Goal: Task Accomplishment & Management: Manage account settings

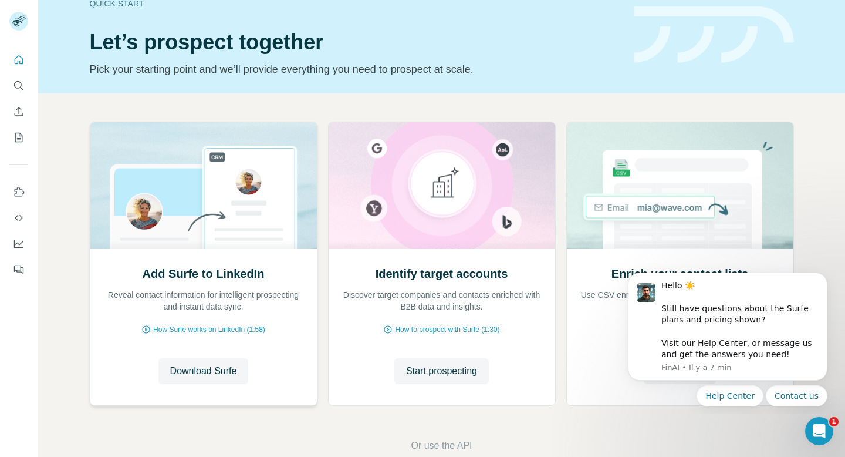
scroll to position [48, 0]
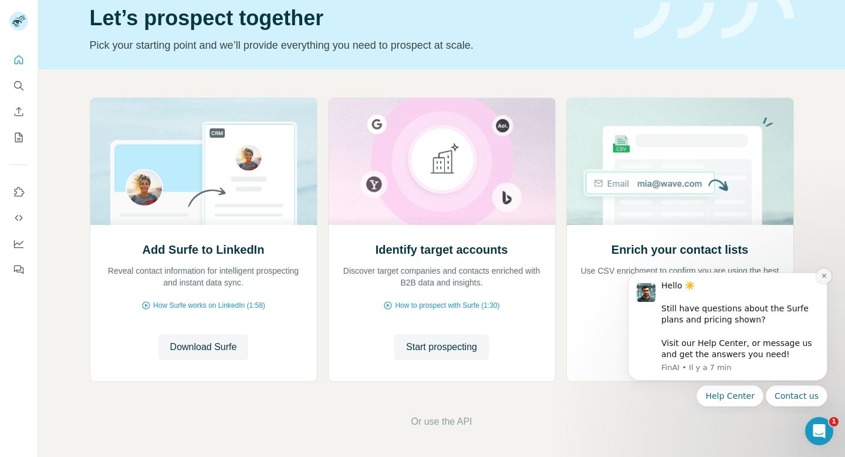
click at [821, 276] on icon "Dismiss notification" at bounding box center [824, 275] width 6 height 6
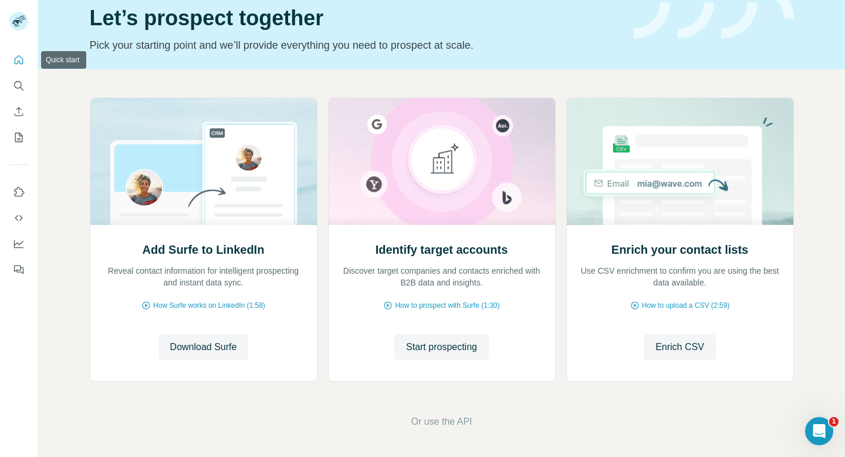
click at [15, 57] on icon "Quick start" at bounding box center [19, 60] width 12 height 12
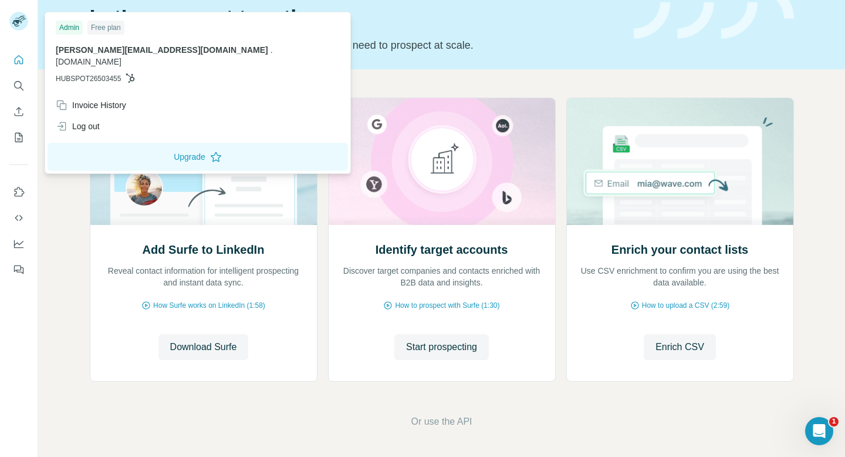
click at [18, 31] on div at bounding box center [18, 22] width 19 height 21
click at [93, 99] on div "Invoice History" at bounding box center [91, 105] width 70 height 12
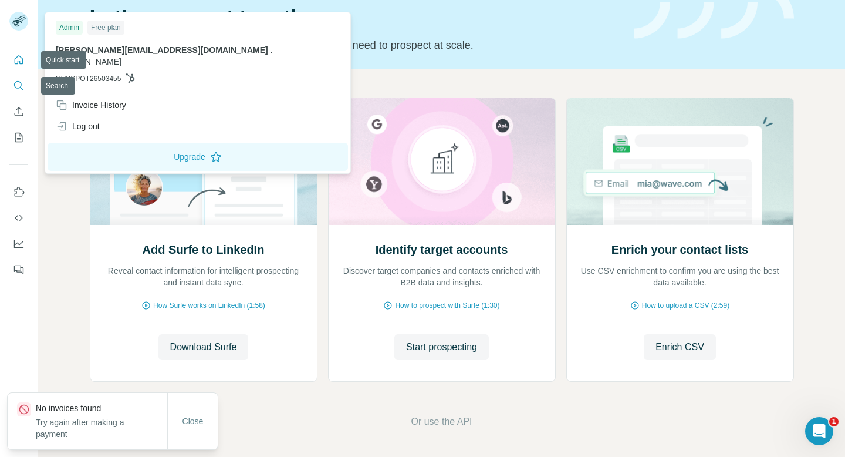
click at [16, 82] on icon "Search" at bounding box center [19, 86] width 12 height 12
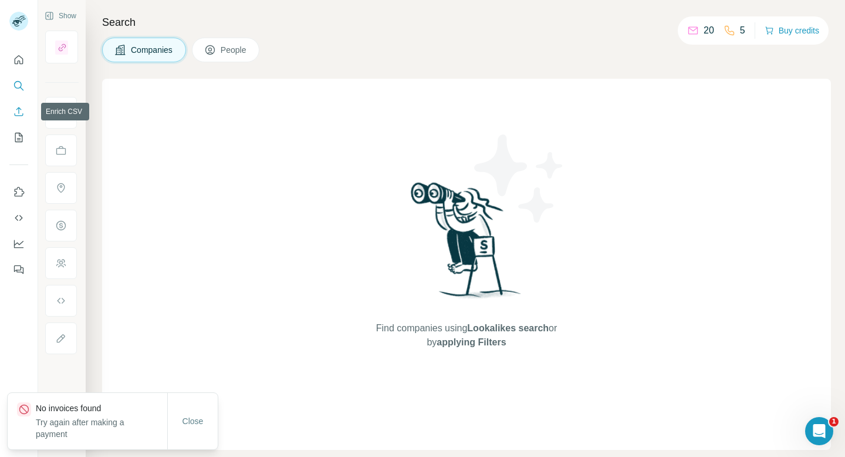
click at [20, 119] on button "Enrich CSV" at bounding box center [18, 111] width 19 height 21
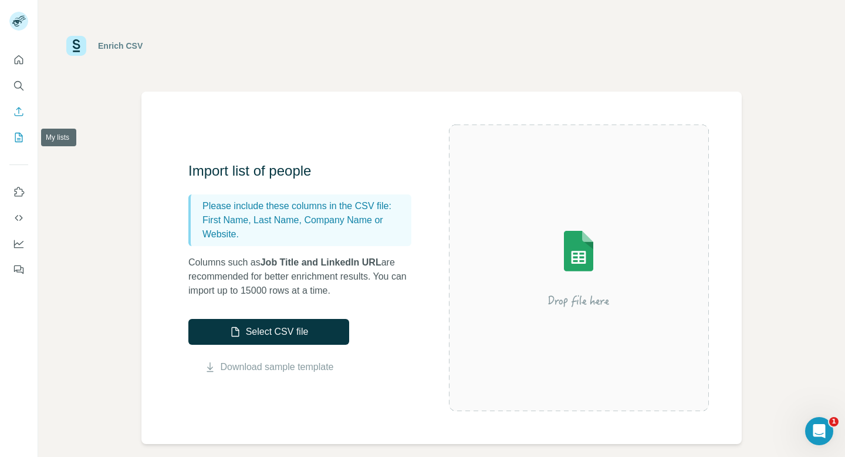
click at [19, 131] on button "My lists" at bounding box center [18, 137] width 19 height 21
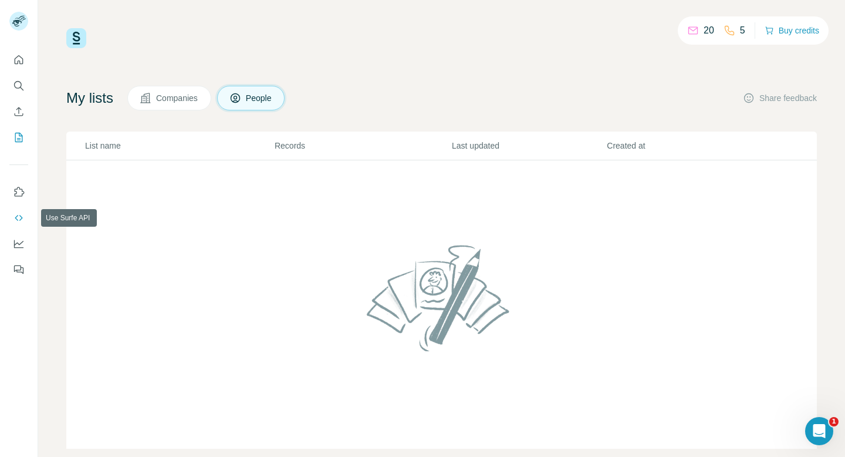
drag, startPoint x: 22, startPoint y: 187, endPoint x: 23, endPoint y: 207, distance: 20.0
click at [23, 207] on nav at bounding box center [18, 230] width 19 height 99
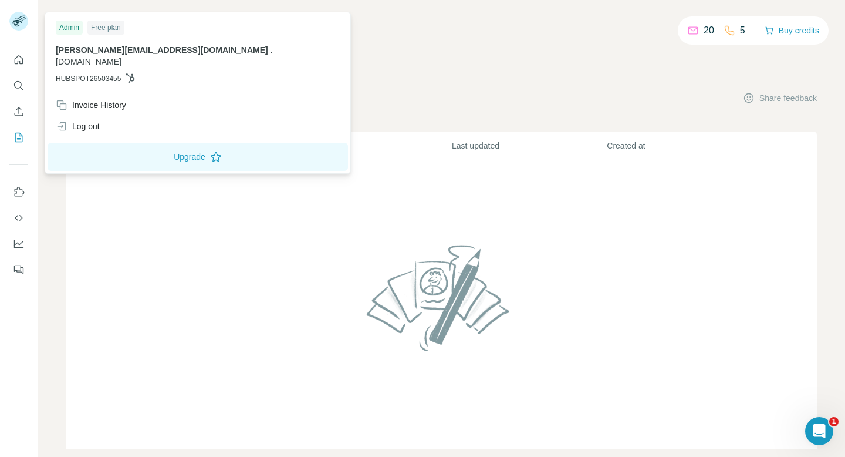
click at [19, 18] on img at bounding box center [18, 21] width 19 height 19
click at [103, 146] on button "Upgrade" at bounding box center [198, 157] width 300 height 28
